Goal: Complete application form

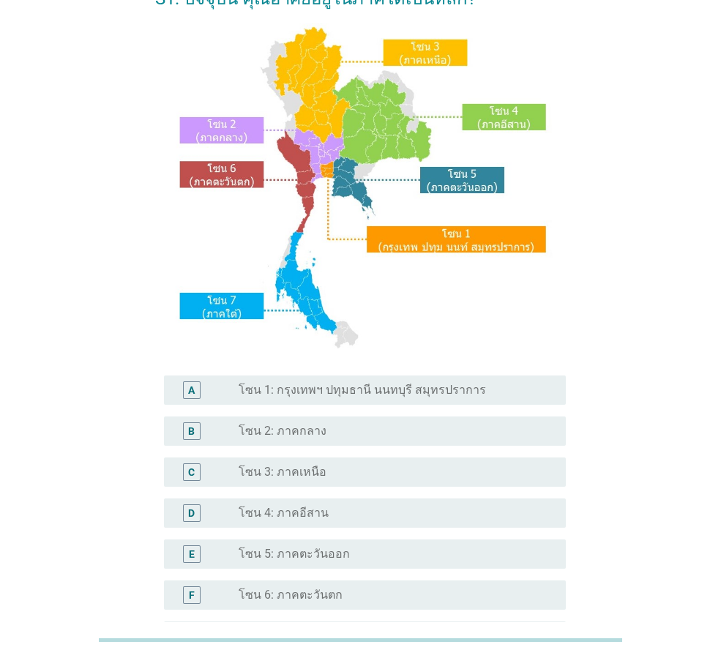
scroll to position [146, 0]
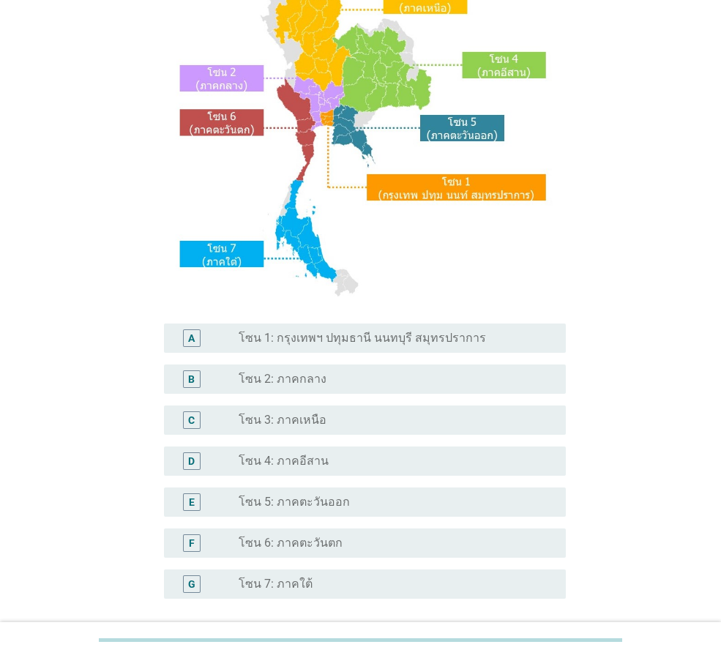
click at [452, 331] on label "โซน 1: กรุงเทพฯ ปทุมธานี นนทบุรี สมุทรปราการ" at bounding box center [363, 338] width 248 height 15
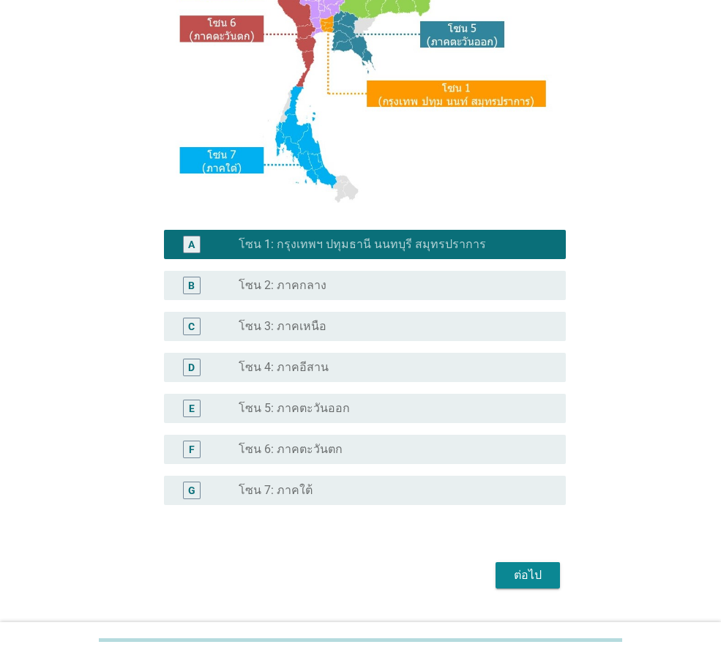
scroll to position [275, 0]
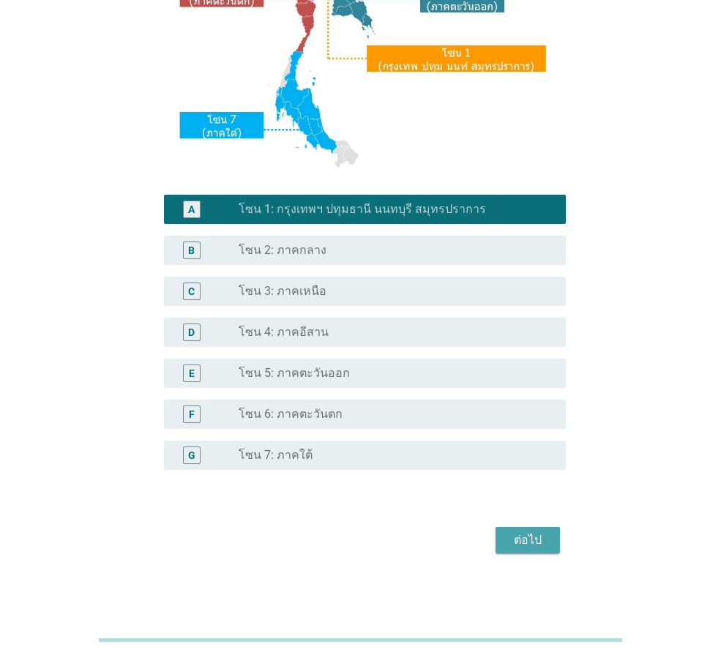
click at [538, 535] on div "ต่อไป" at bounding box center [528, 541] width 41 height 18
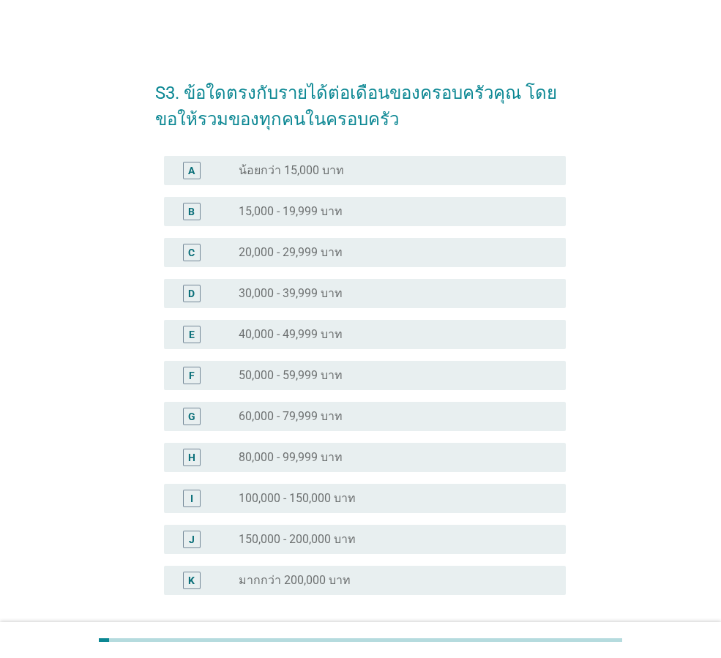
click at [316, 505] on label "100,000 - 150,000 บาท" at bounding box center [297, 498] width 117 height 15
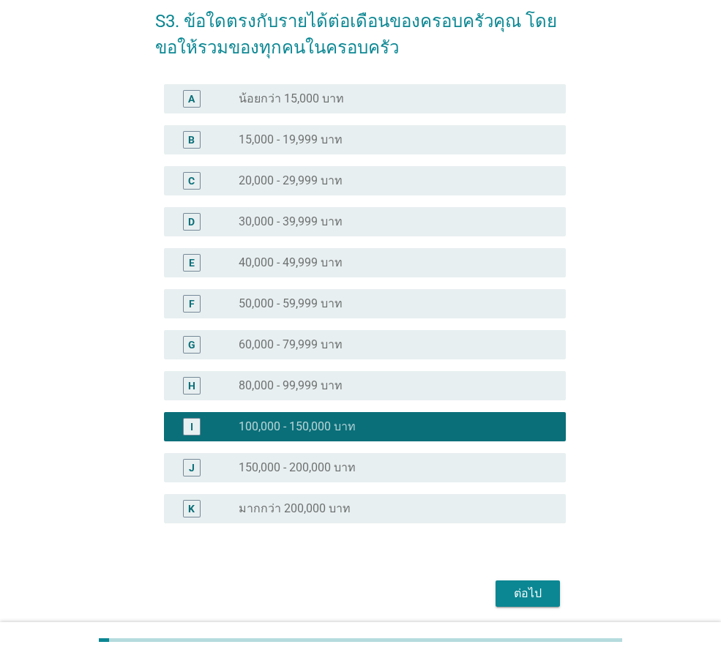
scroll to position [125, 0]
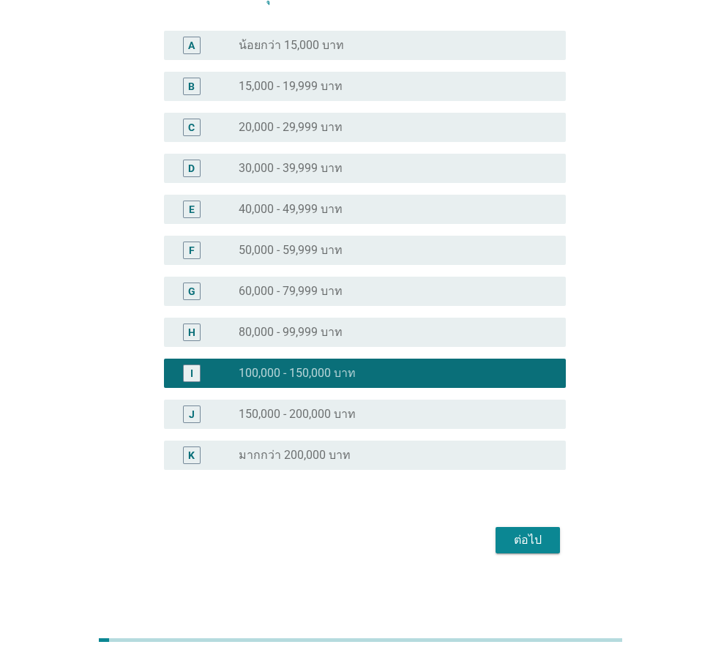
click at [530, 541] on div "ต่อไป" at bounding box center [528, 541] width 41 height 18
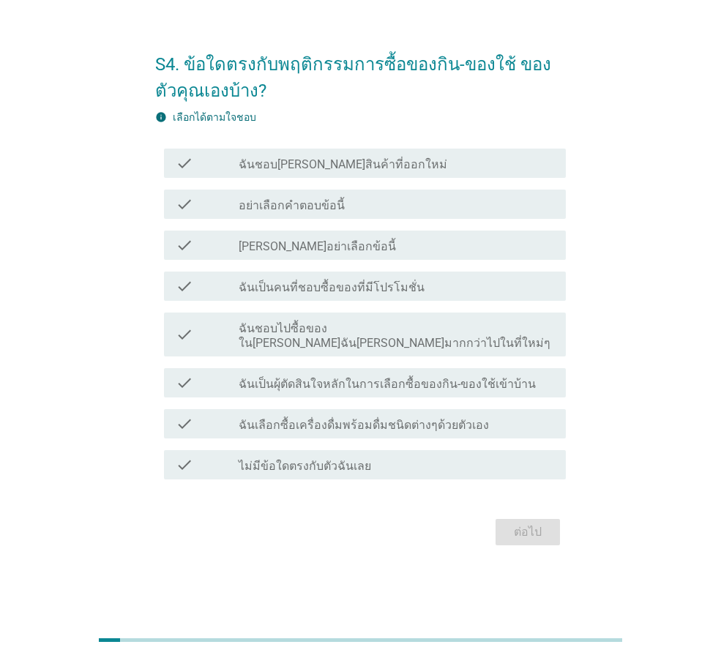
scroll to position [0, 0]
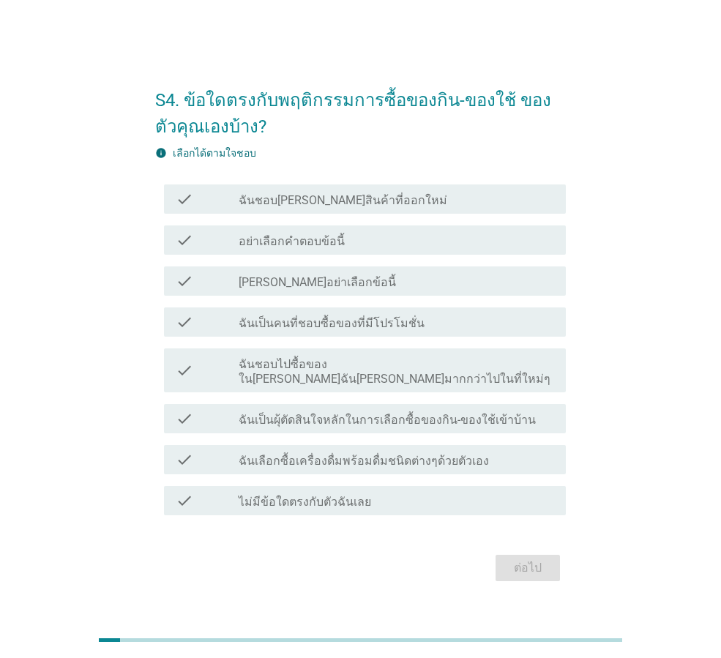
click at [348, 208] on label "ฉันชอบ[PERSON_NAME]สินค้าที่ออกใหม่" at bounding box center [343, 200] width 209 height 15
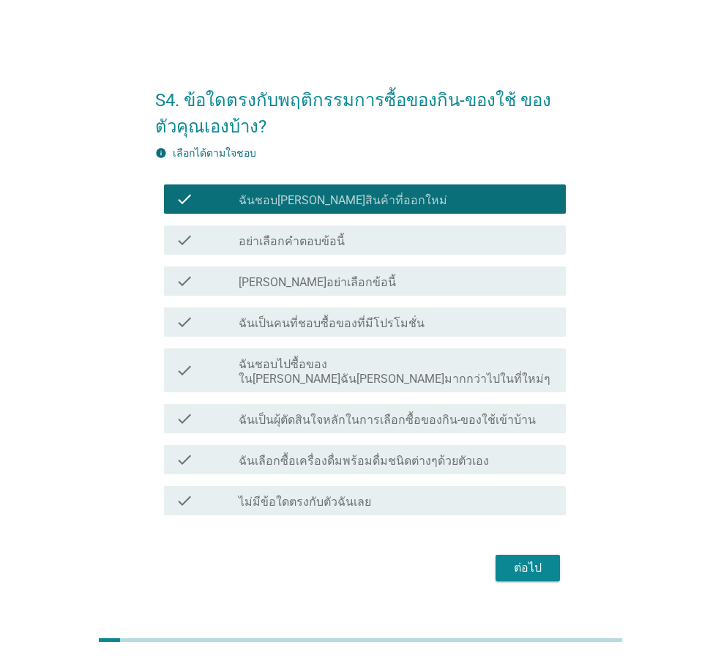
click at [537, 560] on div "ต่อไป" at bounding box center [528, 569] width 41 height 18
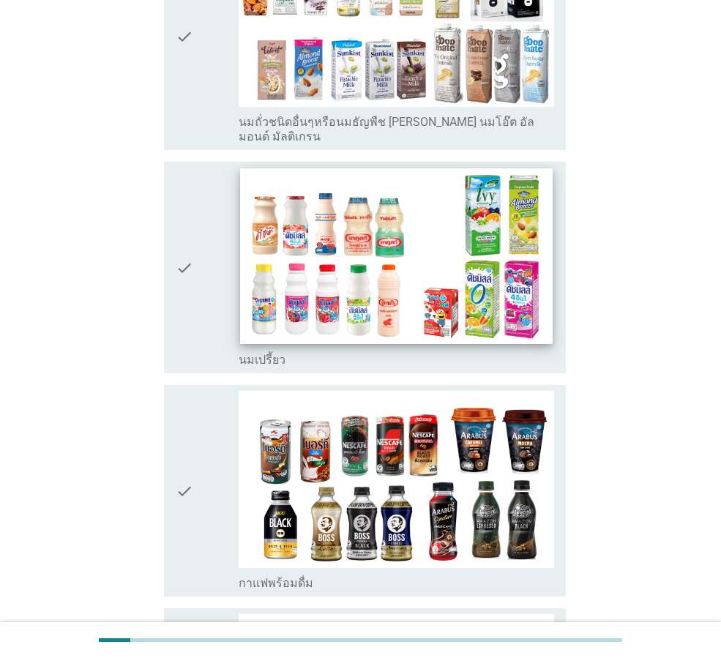
click at [475, 254] on img at bounding box center [396, 256] width 312 height 176
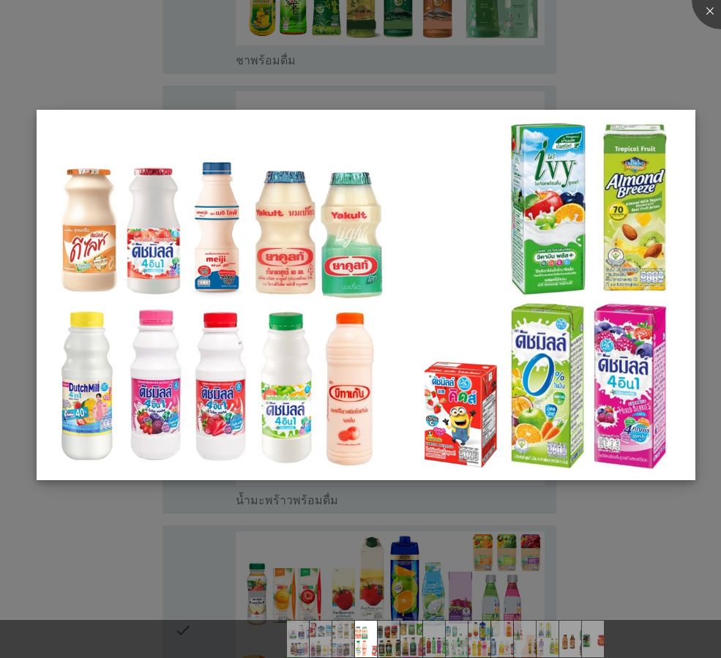
scroll to position [1538, 0]
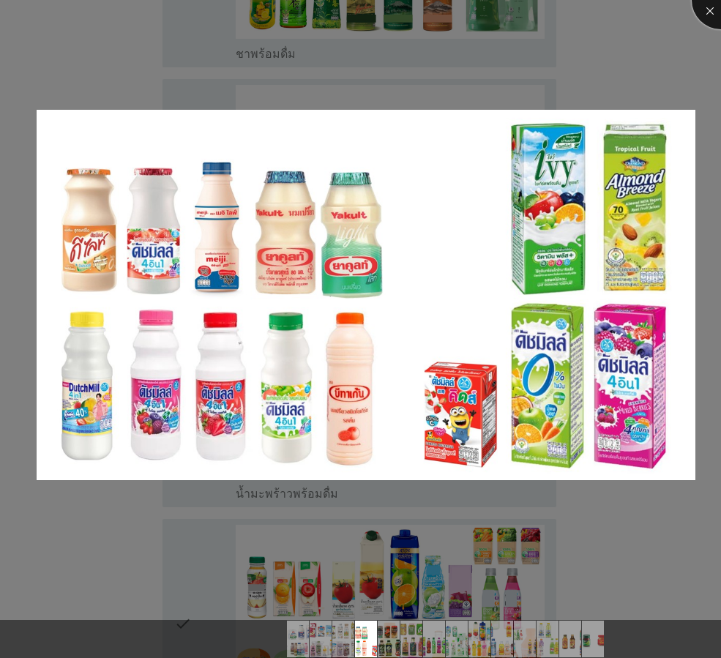
click at [705, 16] on div at bounding box center [721, 0] width 59 height 59
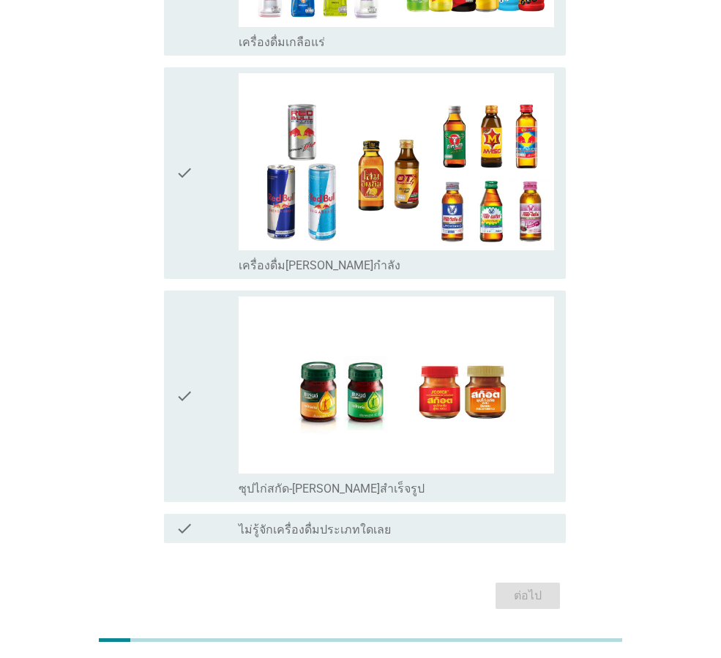
drag, startPoint x: 187, startPoint y: 352, endPoint x: 202, endPoint y: 368, distance: 21.2
click at [187, 352] on icon "check" at bounding box center [185, 397] width 18 height 200
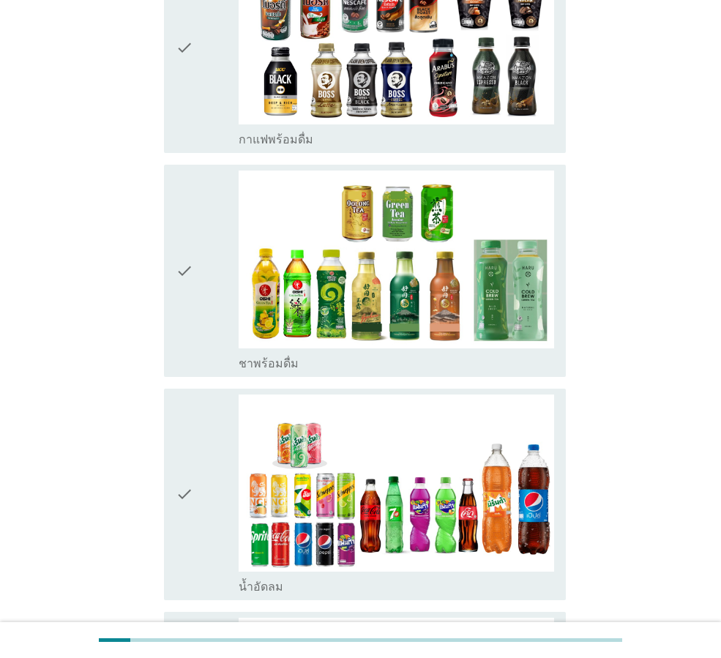
scroll to position [1242, 0]
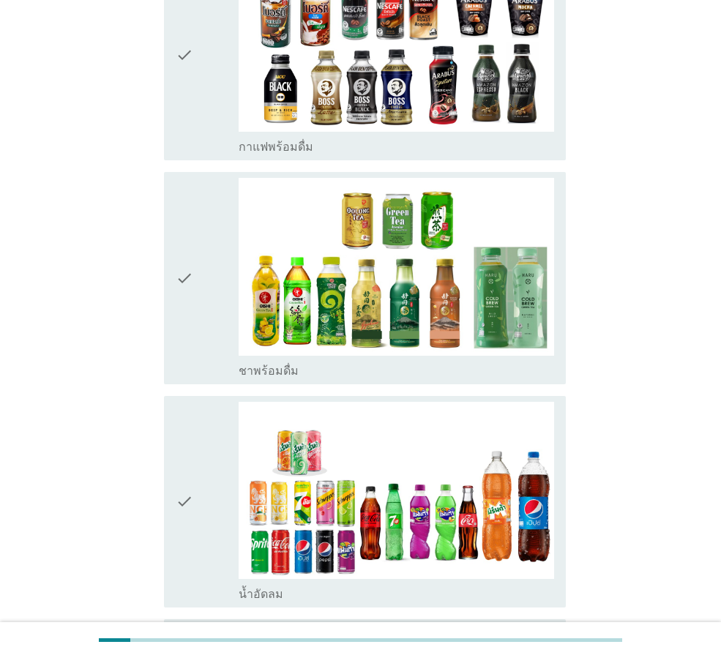
click at [179, 467] on icon "check" at bounding box center [185, 502] width 18 height 200
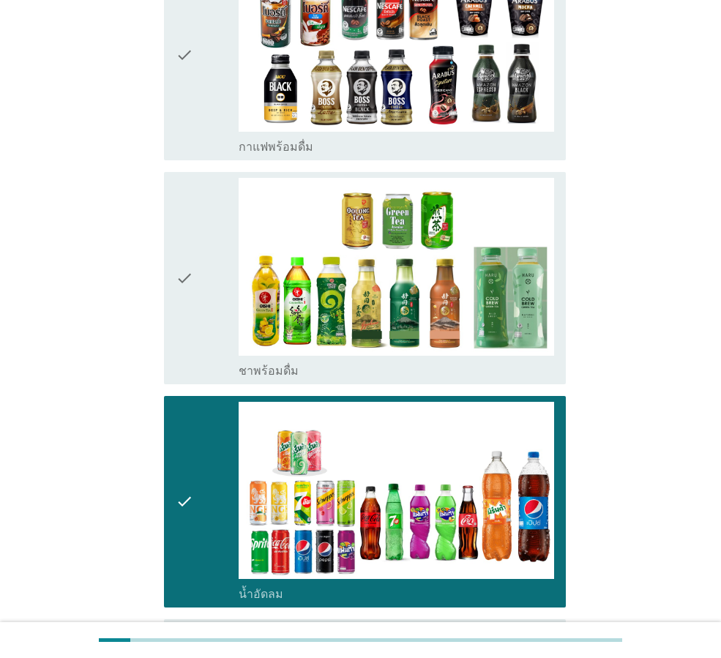
click at [188, 244] on icon "check" at bounding box center [185, 278] width 18 height 200
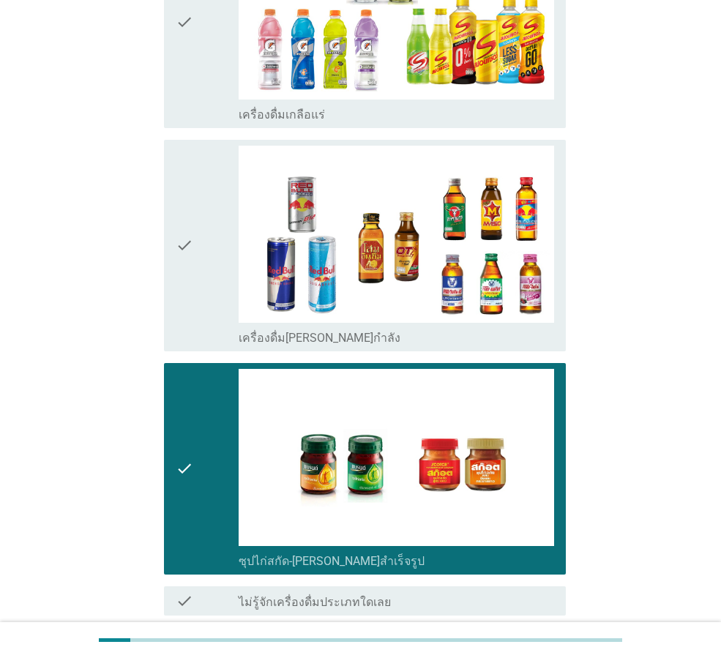
scroll to position [2927, 0]
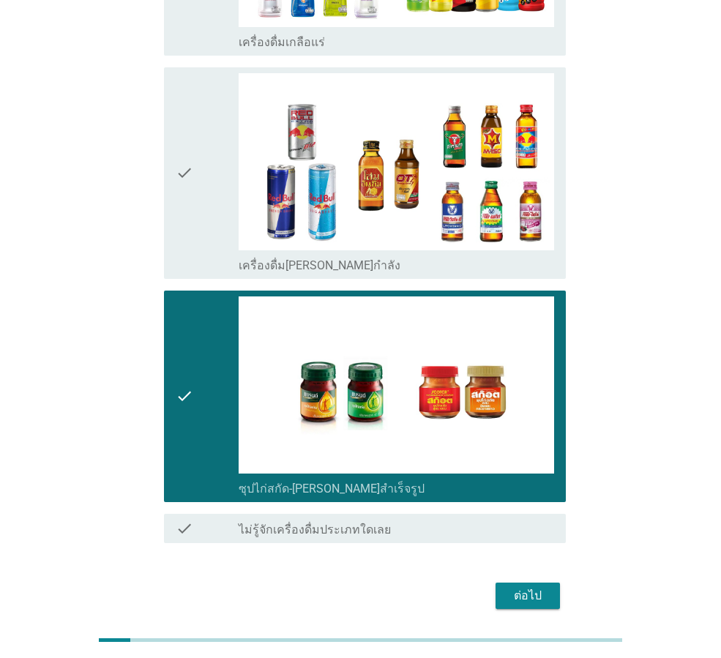
click at [538, 587] on div "ต่อไป" at bounding box center [528, 596] width 41 height 18
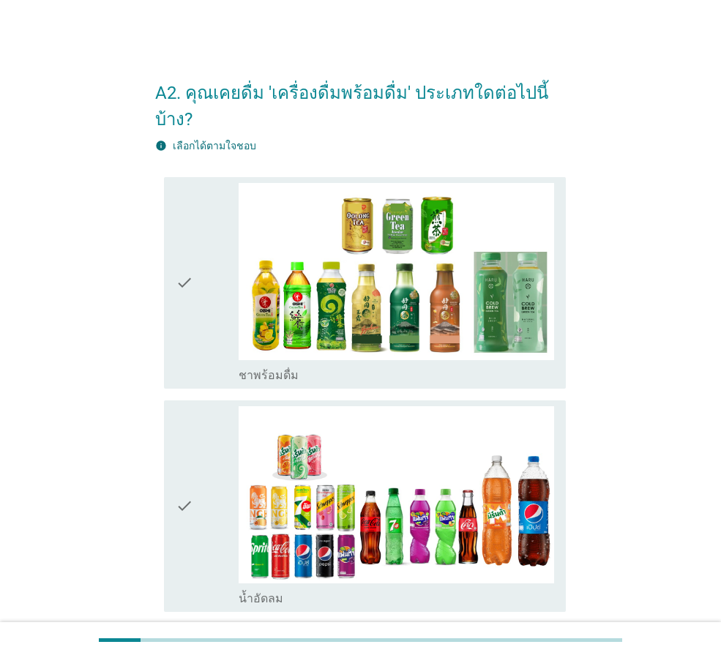
click at [187, 406] on icon "check" at bounding box center [185, 506] width 18 height 200
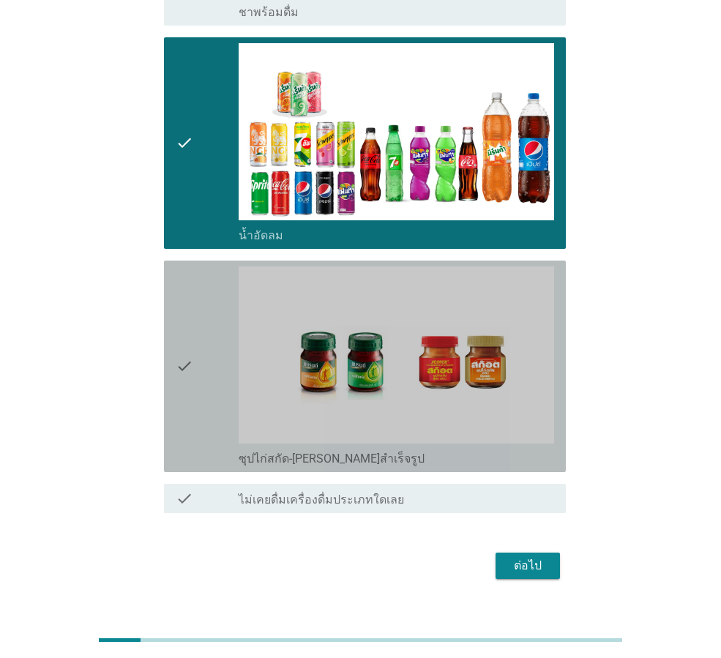
click at [228, 300] on div "check" at bounding box center [207, 367] width 63 height 200
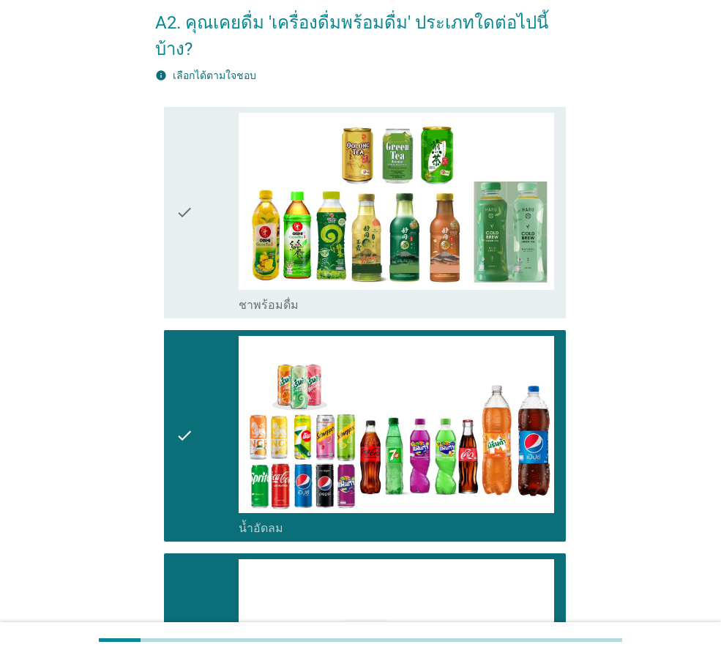
click at [205, 162] on div "check" at bounding box center [207, 213] width 63 height 200
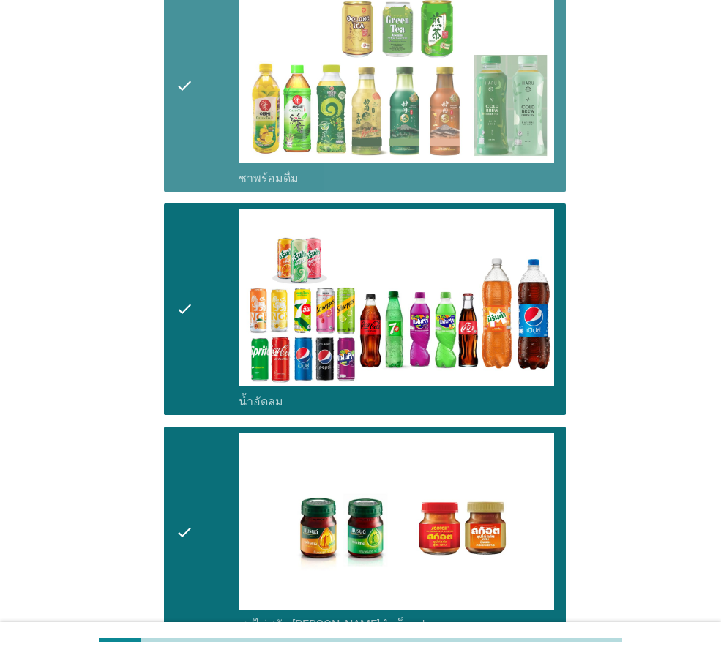
scroll to position [363, 0]
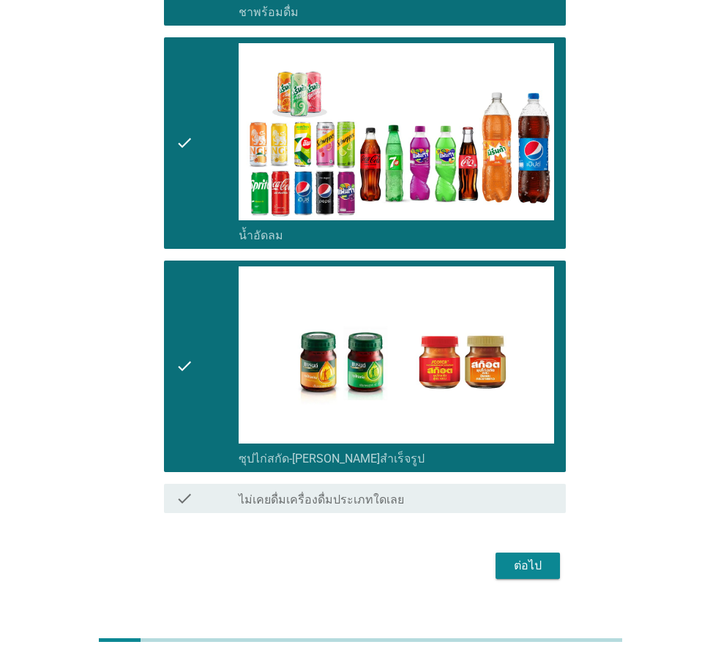
click at [551, 553] on button "ต่อไป" at bounding box center [528, 566] width 64 height 26
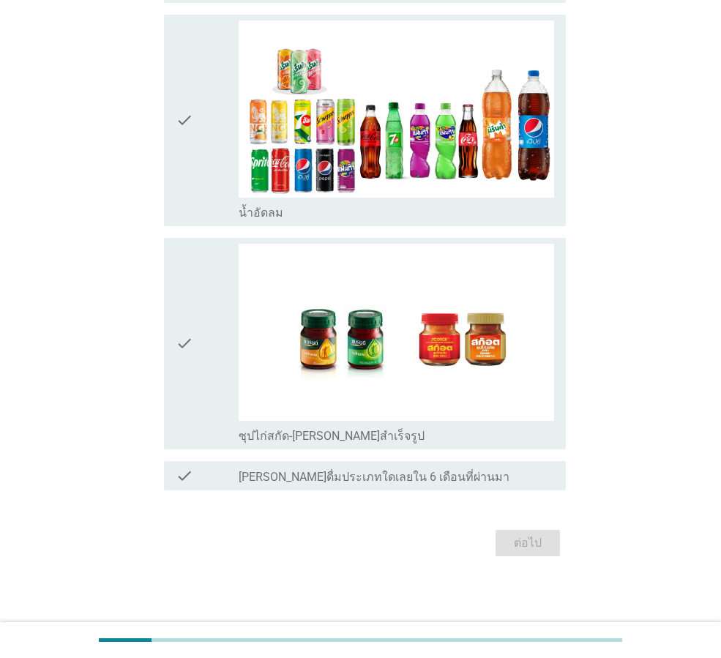
scroll to position [390, 0]
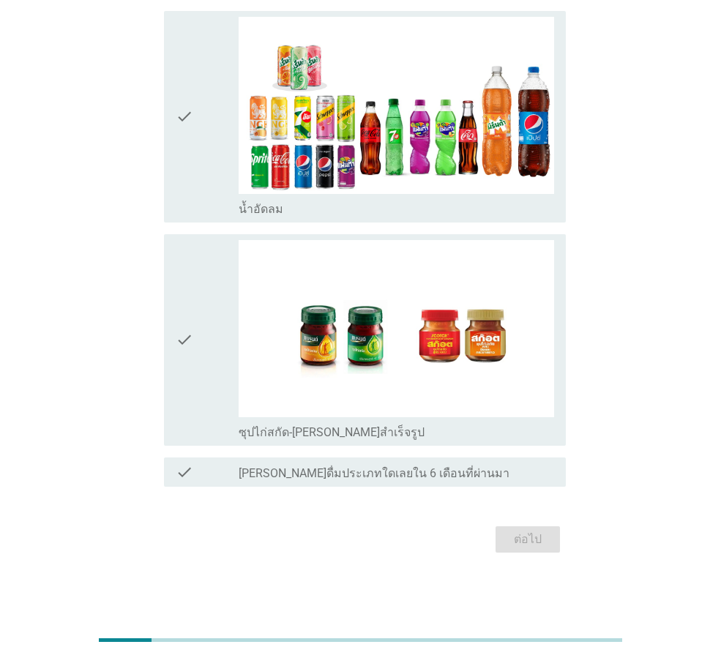
click at [204, 126] on div "check" at bounding box center [207, 117] width 63 height 200
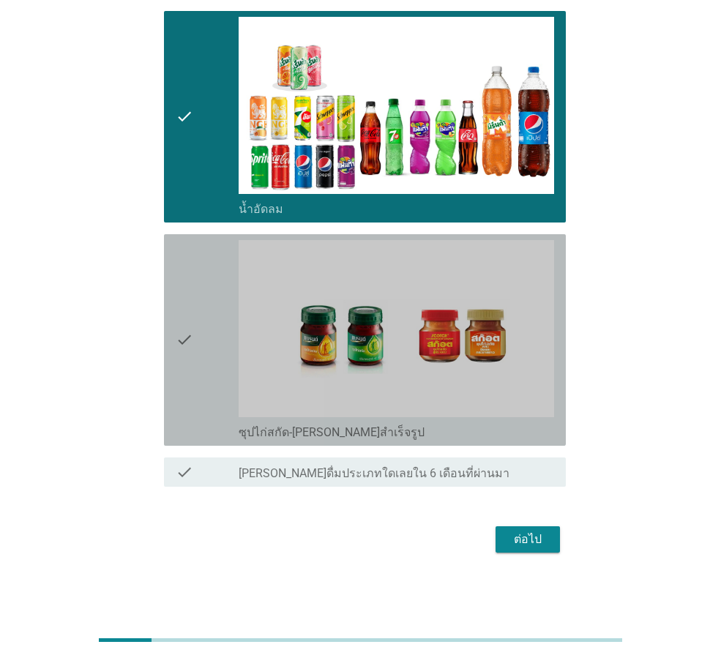
click at [179, 332] on icon "check" at bounding box center [185, 340] width 18 height 200
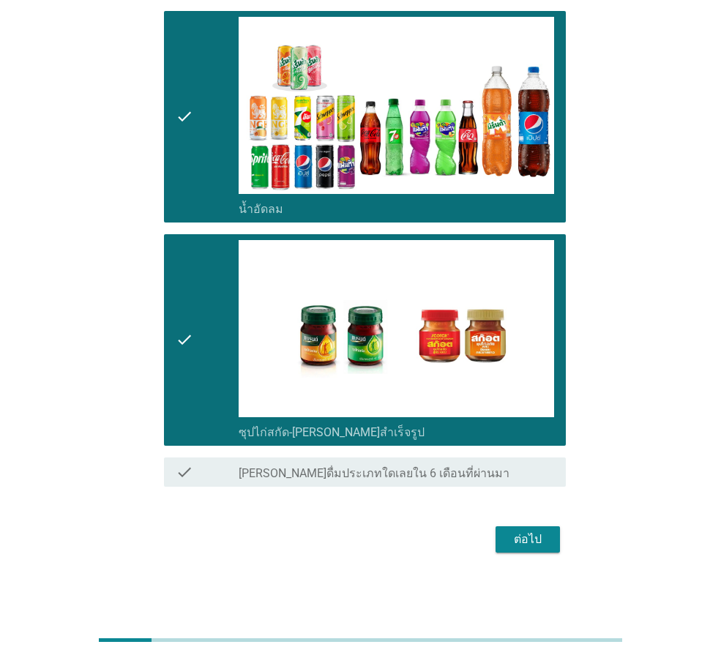
click at [524, 542] on div "ต่อไป" at bounding box center [528, 540] width 41 height 18
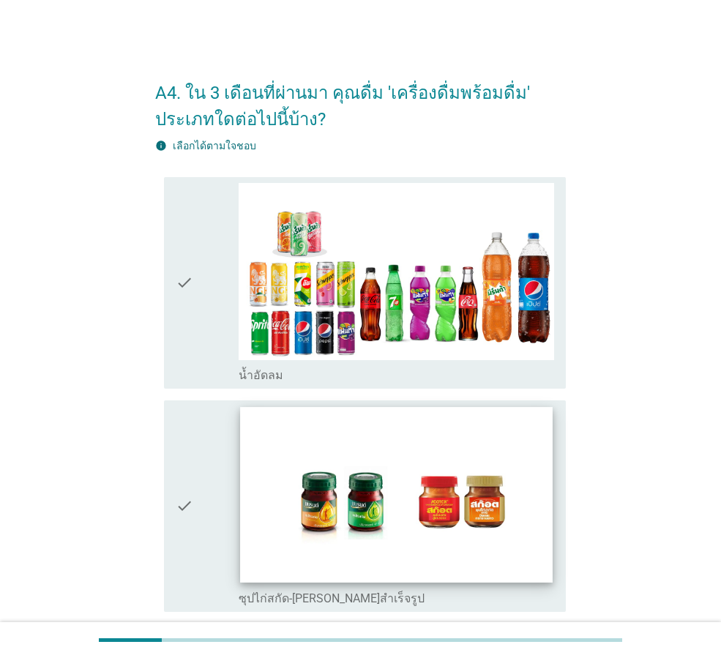
scroll to position [166, 0]
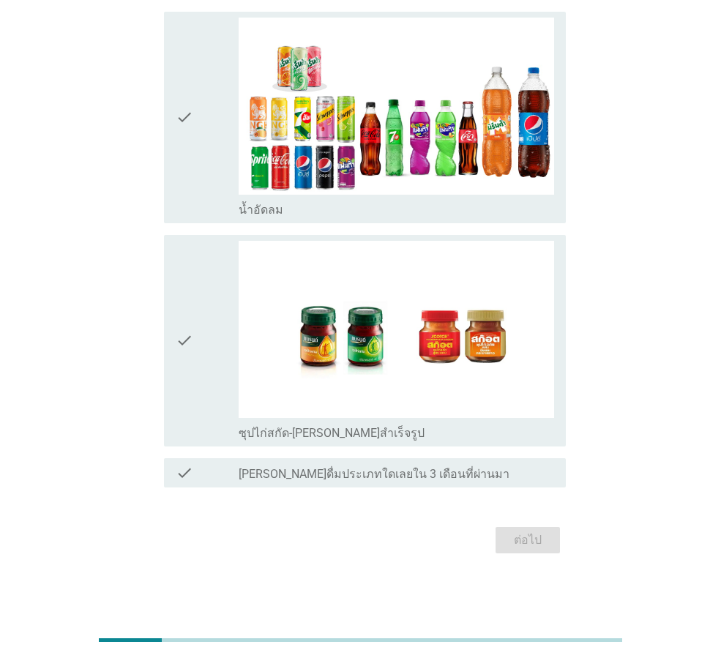
drag, startPoint x: 196, startPoint y: 106, endPoint x: 194, endPoint y: 122, distance: 16.2
click at [195, 106] on div "check" at bounding box center [207, 118] width 63 height 200
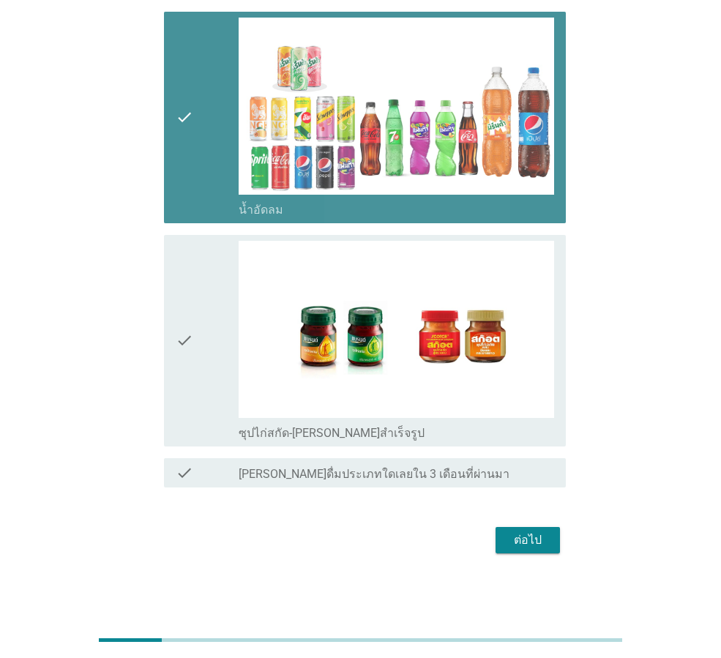
click at [190, 308] on icon "check" at bounding box center [185, 341] width 18 height 200
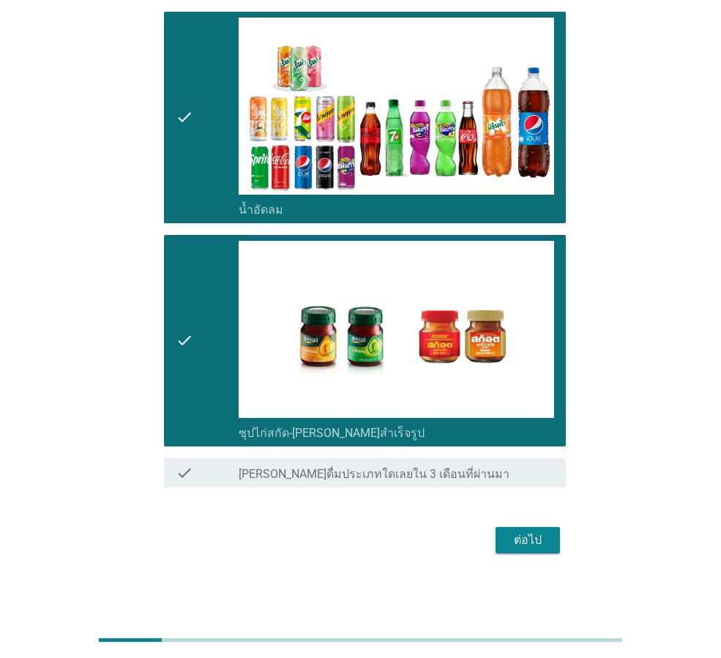
click at [543, 538] on div "ต่อไป" at bounding box center [528, 541] width 41 height 18
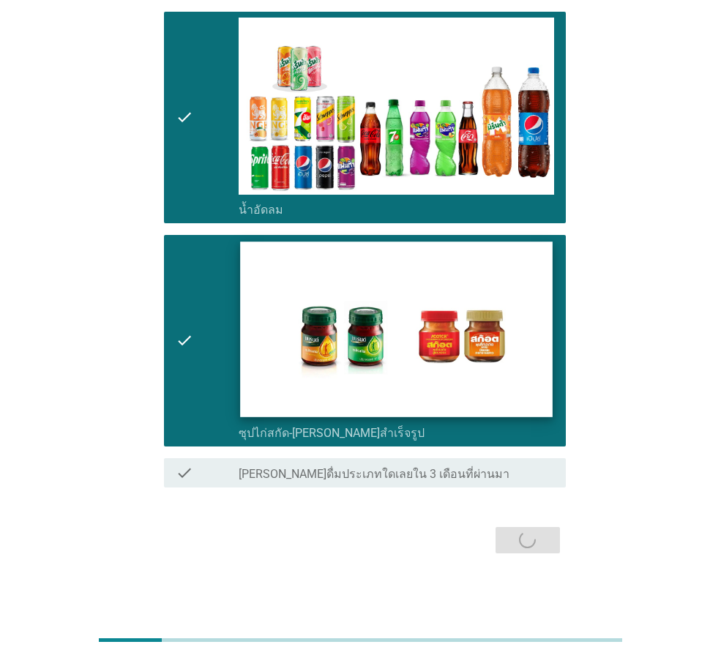
scroll to position [0, 0]
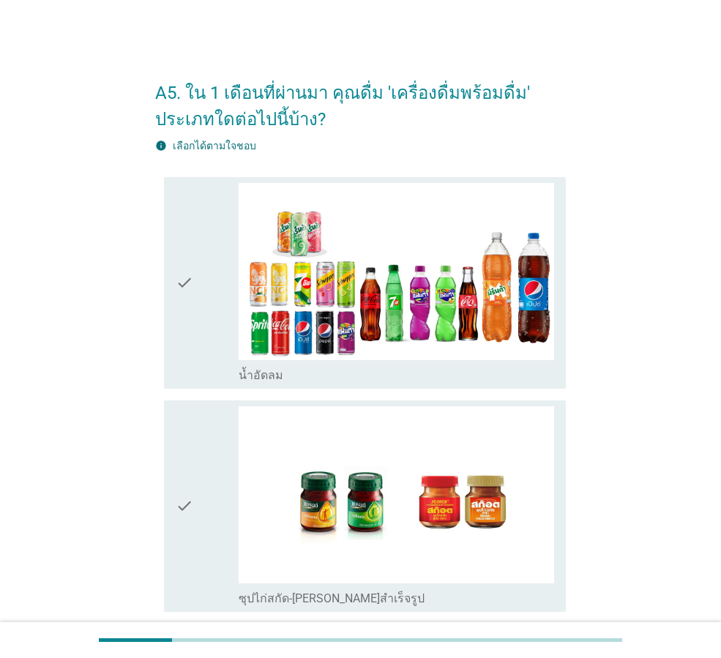
drag, startPoint x: 218, startPoint y: 317, endPoint x: 216, endPoint y: 393, distance: 76.2
click at [218, 317] on div "check" at bounding box center [207, 283] width 63 height 200
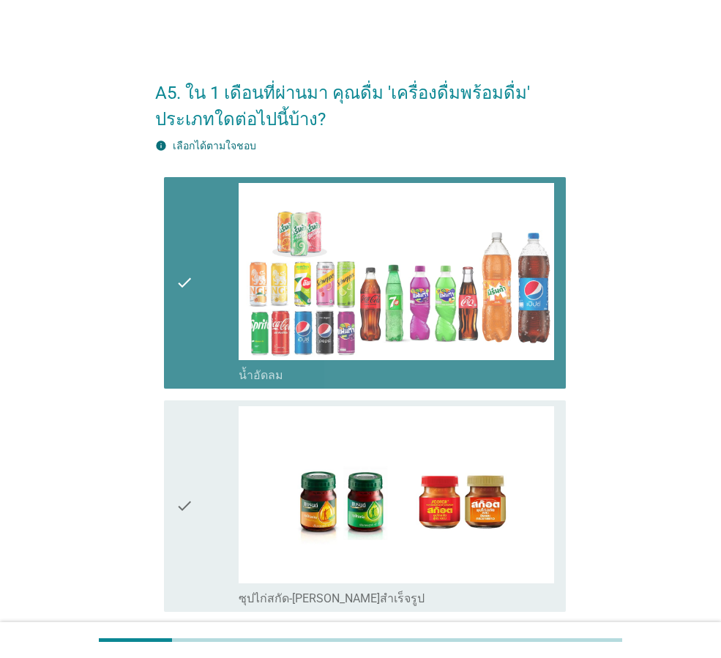
click at [208, 469] on div "check" at bounding box center [207, 506] width 63 height 200
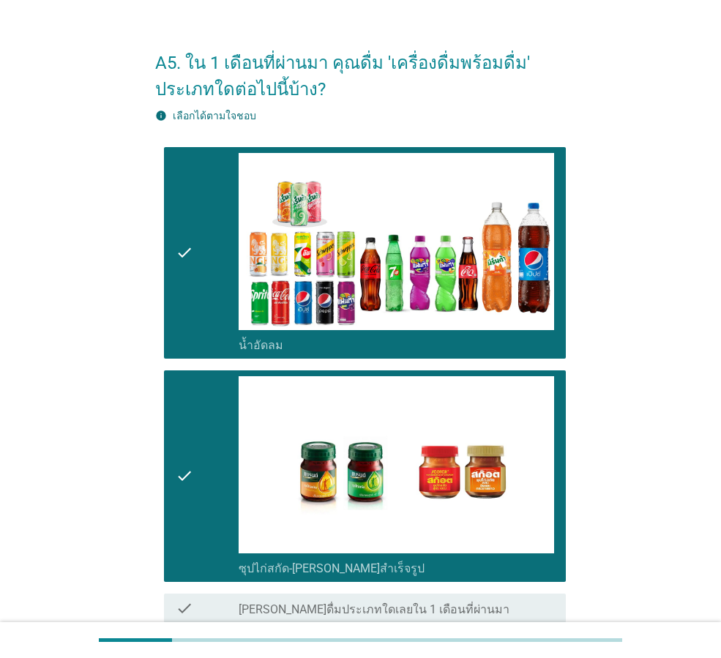
scroll to position [166, 0]
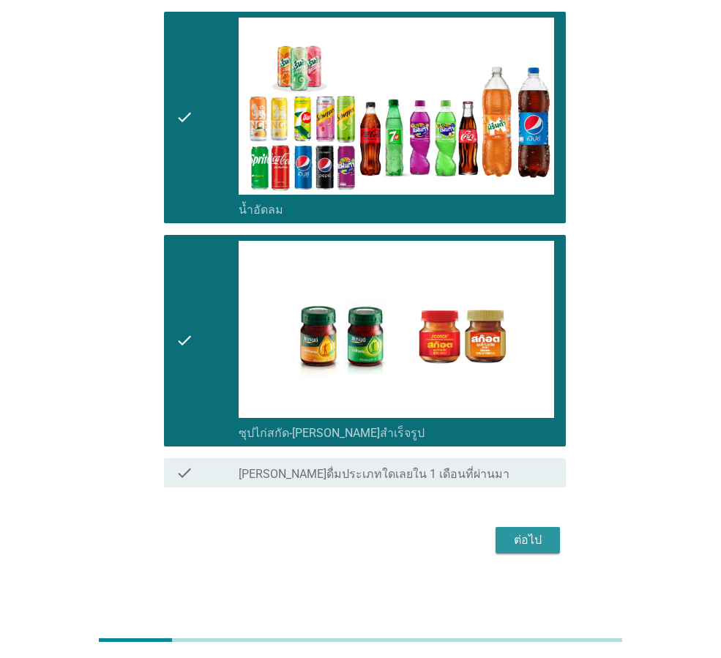
click at [528, 535] on div "ต่อไป" at bounding box center [528, 541] width 41 height 18
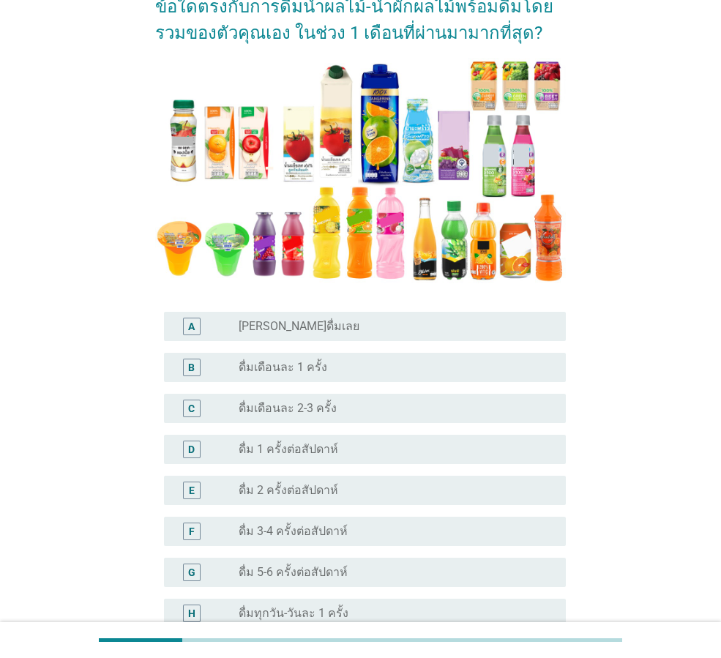
scroll to position [0, 0]
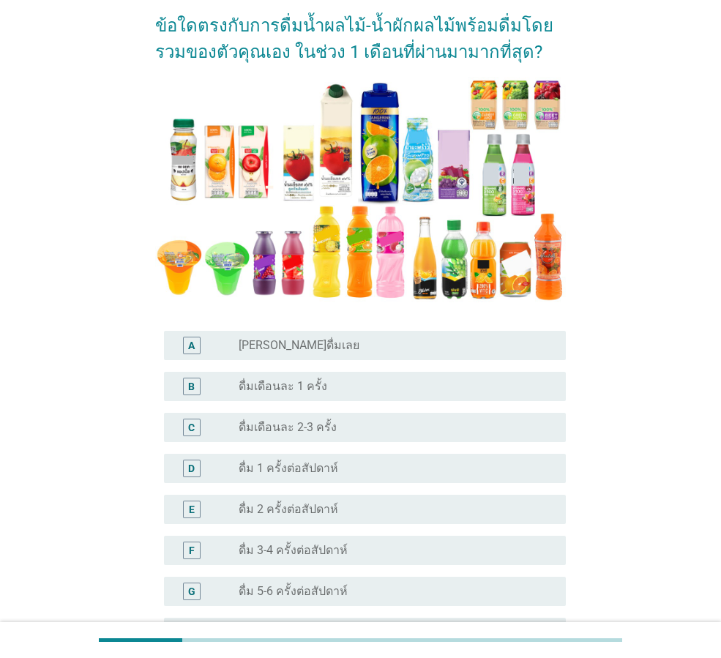
click at [356, 427] on div "radio_button_unchecked ดื่มเดือนละ 2-3 ครั้ง" at bounding box center [391, 427] width 304 height 15
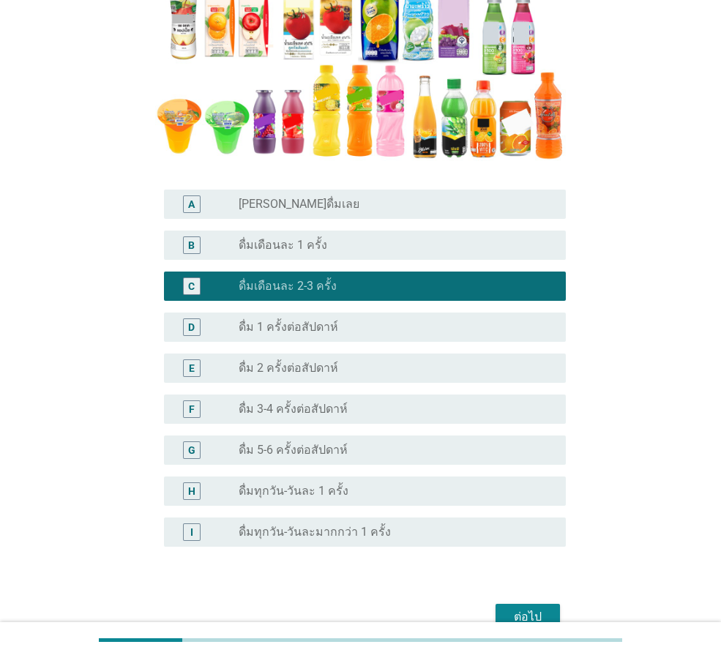
scroll to position [365, 0]
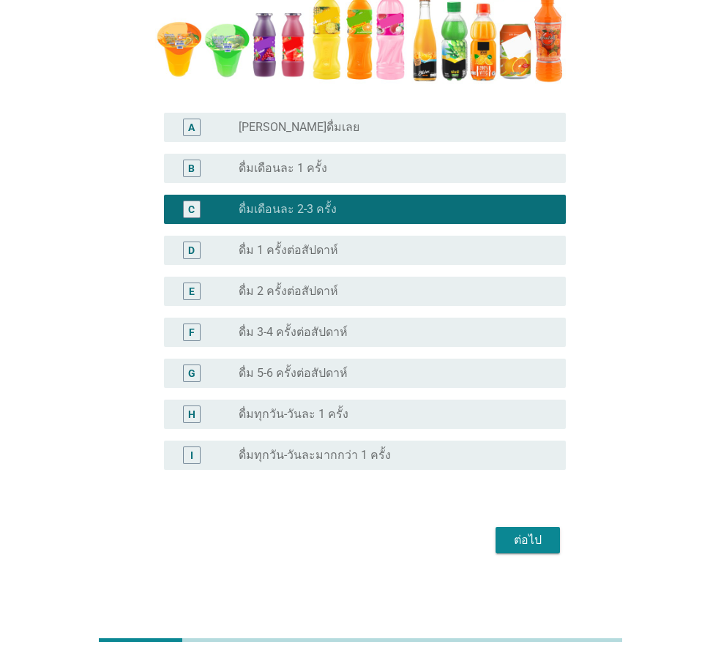
click at [526, 529] on button "ต่อไป" at bounding box center [528, 540] width 64 height 26
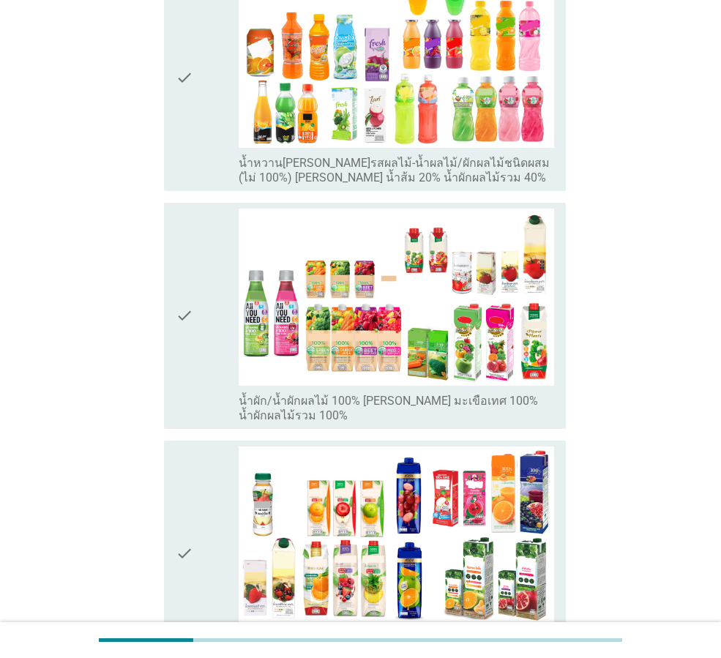
scroll to position [293, 0]
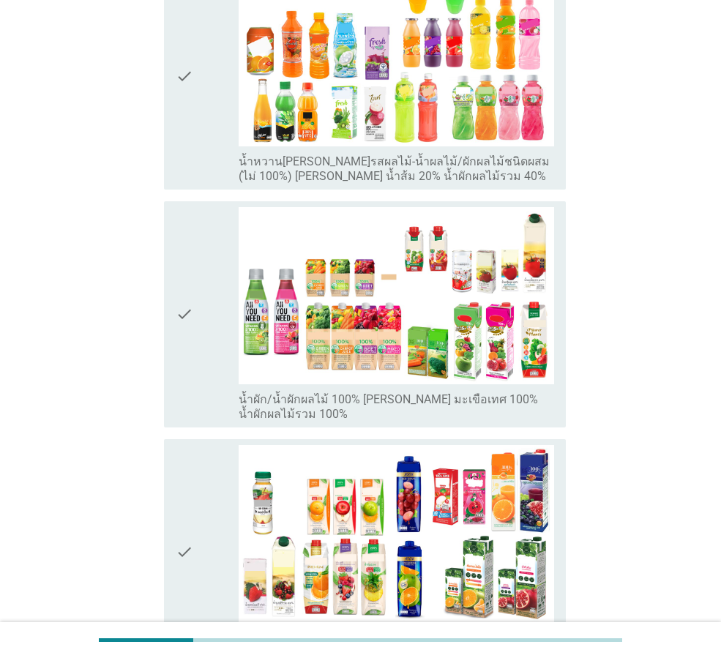
click at [204, 297] on div "check" at bounding box center [207, 314] width 63 height 215
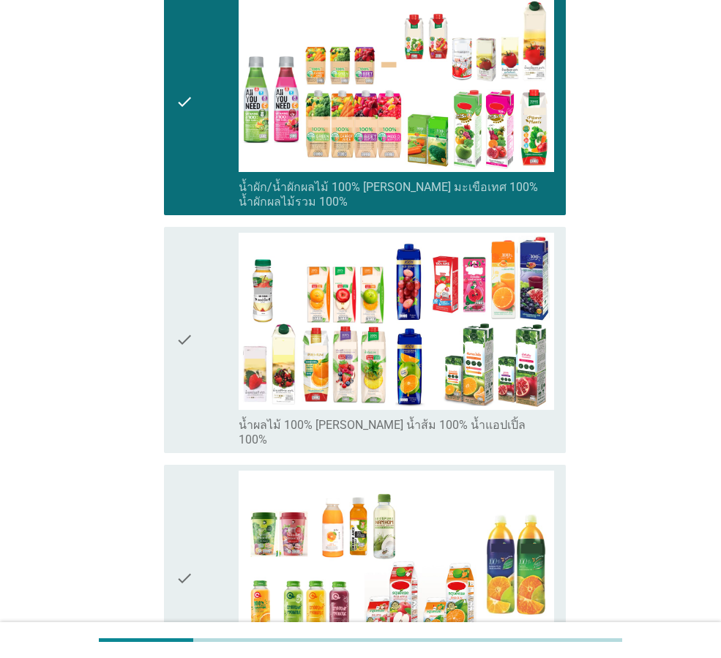
scroll to position [732, 0]
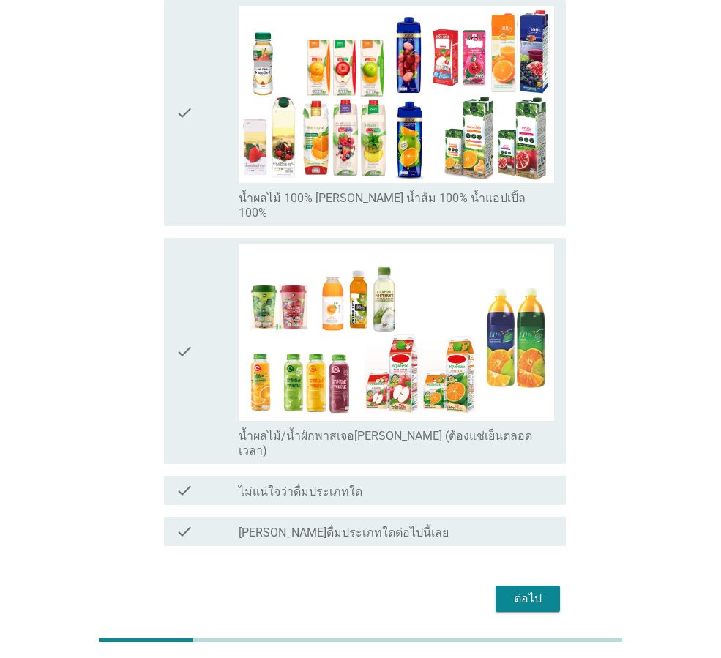
drag, startPoint x: 195, startPoint y: 122, endPoint x: 380, endPoint y: 394, distance: 328.9
click at [196, 122] on div "check" at bounding box center [207, 113] width 63 height 215
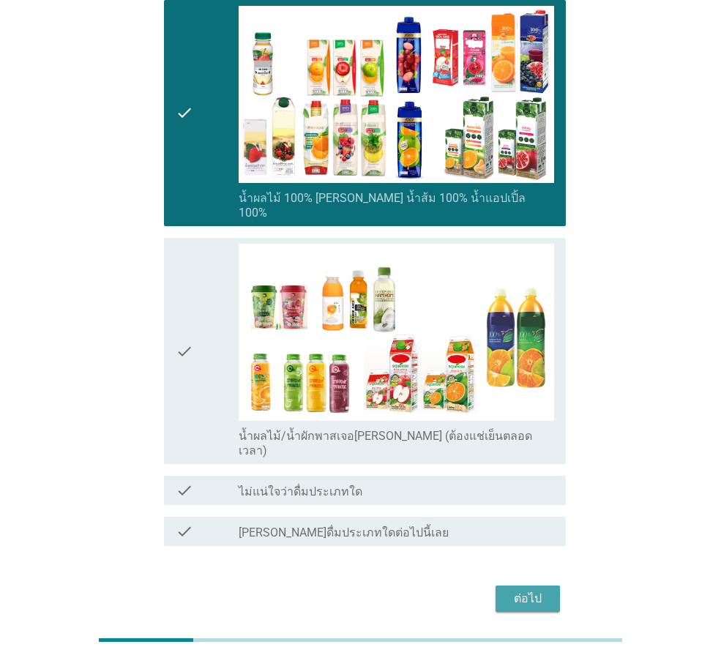
click at [513, 586] on button "ต่อไป" at bounding box center [528, 599] width 64 height 26
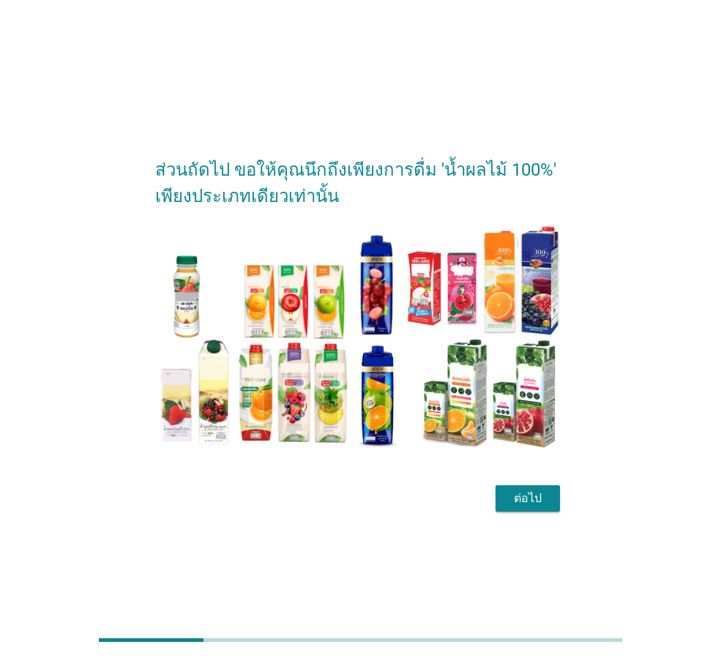
click at [525, 496] on div "ต่อไป" at bounding box center [528, 499] width 41 height 18
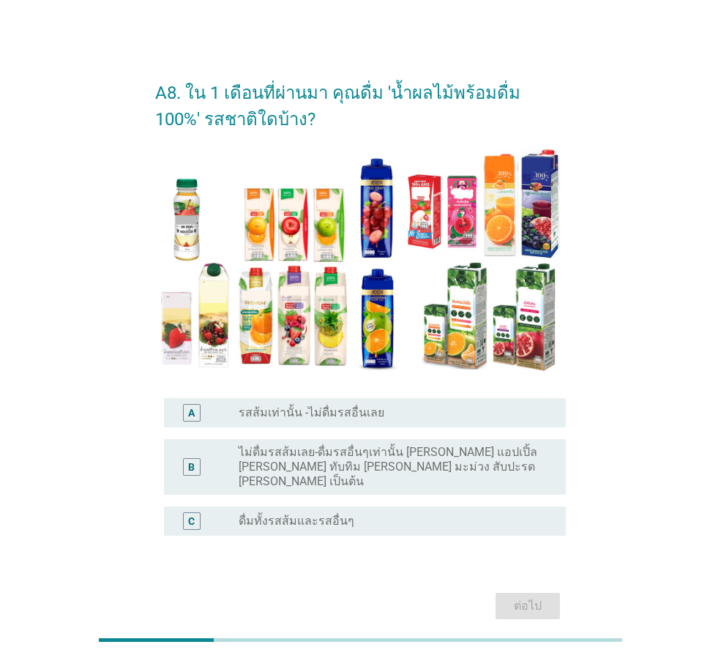
click at [506, 414] on div "radio_button_unchecked รสส้มเท่านั้น -ไม่ดื่มรสอื่นเลย" at bounding box center [391, 413] width 304 height 15
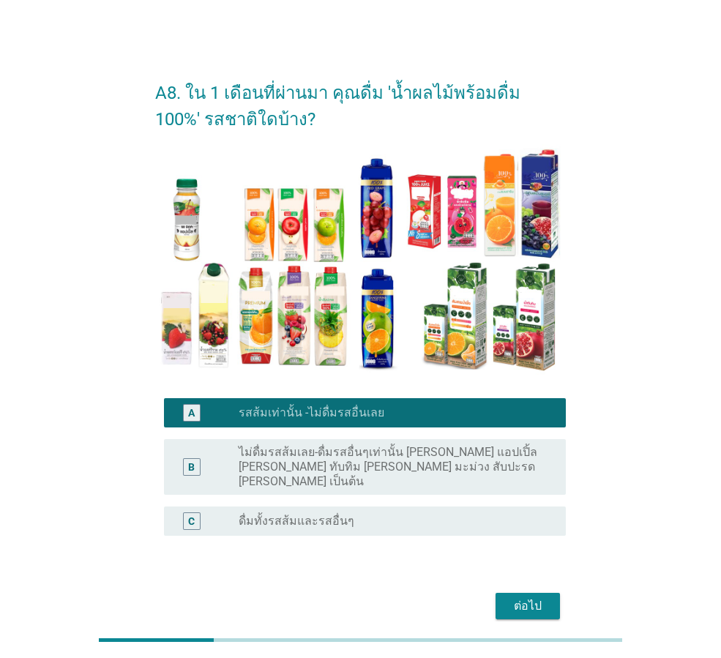
click at [539, 598] on div "ต่อไป" at bounding box center [528, 607] width 41 height 18
